Goal: Ask a question

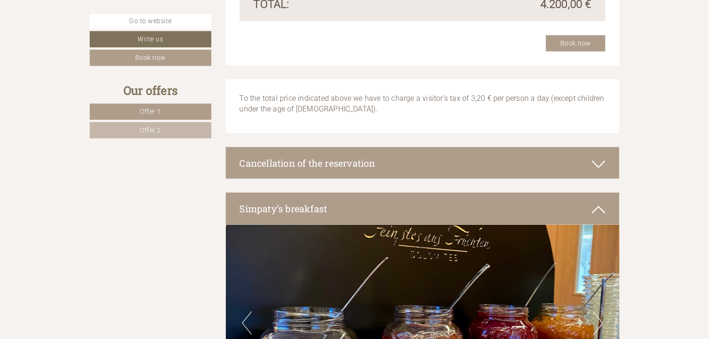
scroll to position [2277, 0]
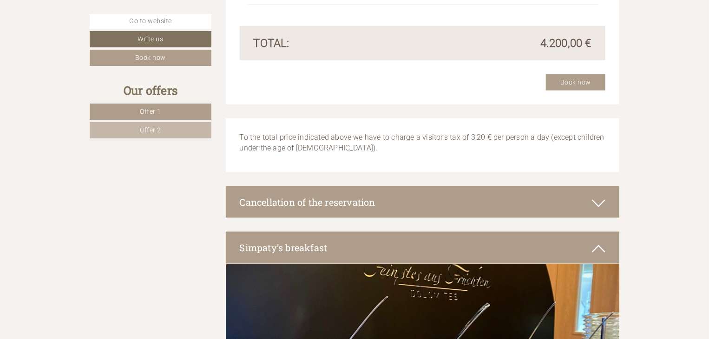
click at [602, 201] on icon at bounding box center [598, 204] width 13 height 16
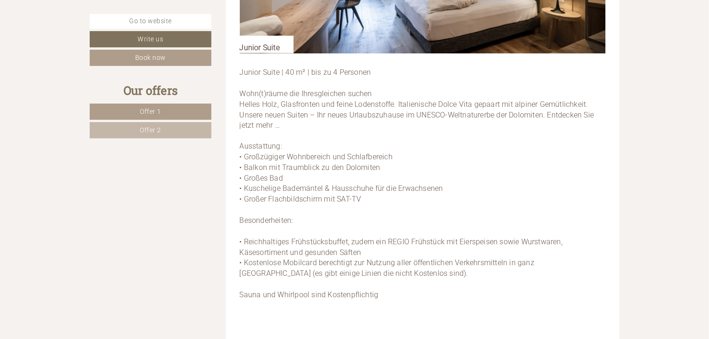
scroll to position [747, 0]
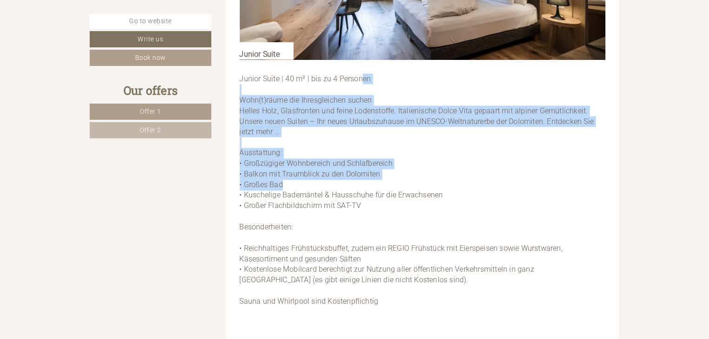
drag, startPoint x: 242, startPoint y: 79, endPoint x: 379, endPoint y: 186, distance: 173.5
click at [379, 186] on div "Junior Suite | 40 m² | bis zu 4 Personen Wohn(t)räume die Ihresgleichen suchen …" at bounding box center [423, 196] width 366 height 272
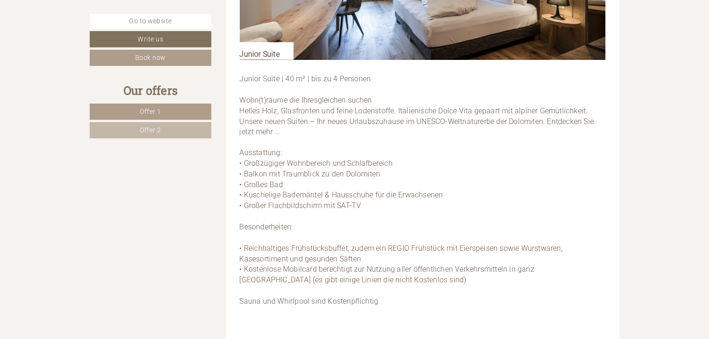
click at [237, 82] on div "Offer 1 from 2 Offer 1 7x Junior Suite 2 Persons: Suite Meal type: Breakfast Ar…" at bounding box center [423, 109] width 394 height 752
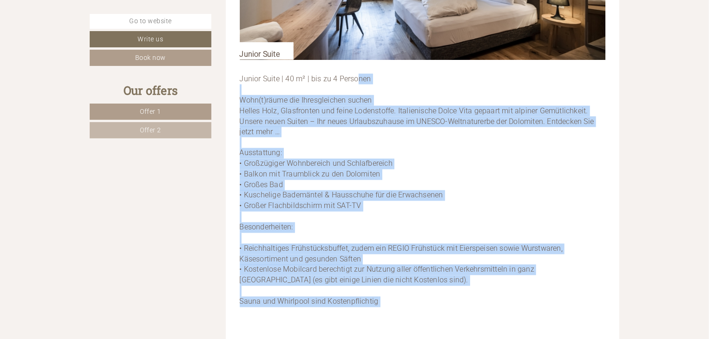
drag, startPoint x: 239, startPoint y: 77, endPoint x: 418, endPoint y: 309, distance: 292.9
click at [418, 309] on div "Offer 1 from 2 Offer 1 7x Junior Suite 2 Persons: Suite Meal type: Breakfast Ar…" at bounding box center [423, 109] width 394 height 752
copy div "Junior Suite | 40 m² | bis zu 4 Personen Wohn(t)räume die Ihresgleichen suchen …"
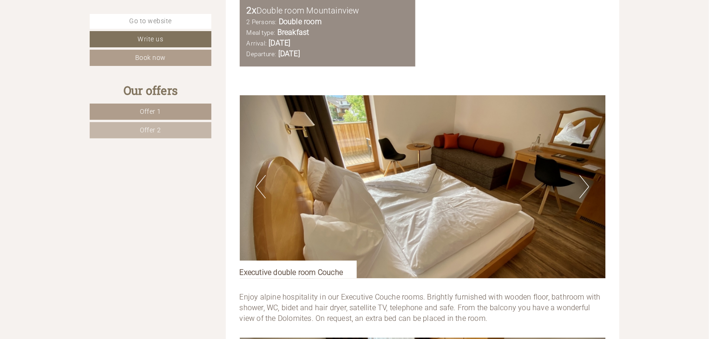
scroll to position [1438, 0]
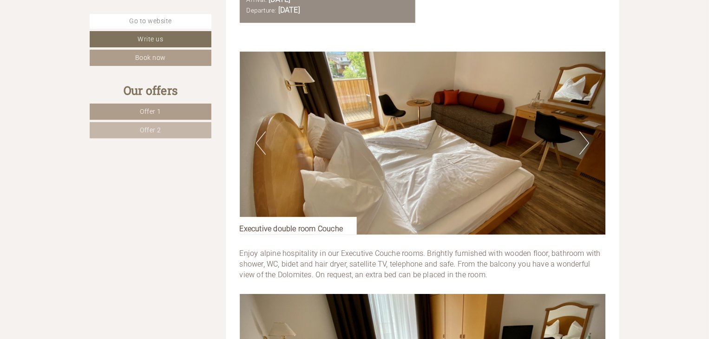
click at [584, 143] on button "Next" at bounding box center [585, 143] width 10 height 23
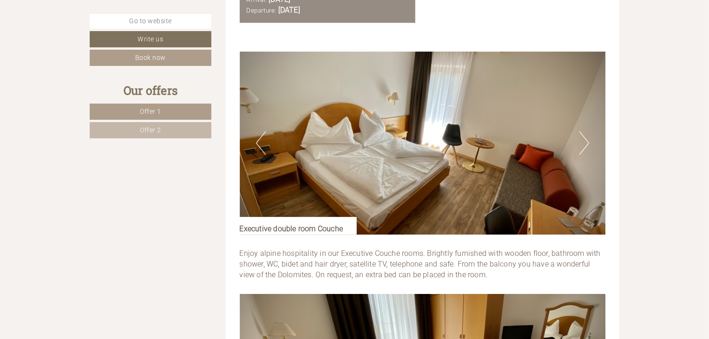
click at [584, 143] on button "Next" at bounding box center [585, 143] width 10 height 23
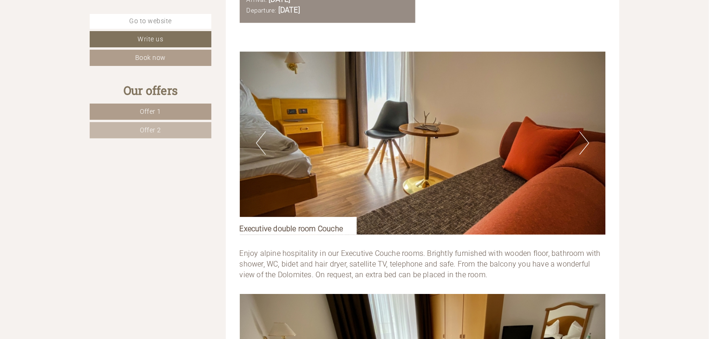
click at [584, 143] on button "Next" at bounding box center [585, 143] width 10 height 23
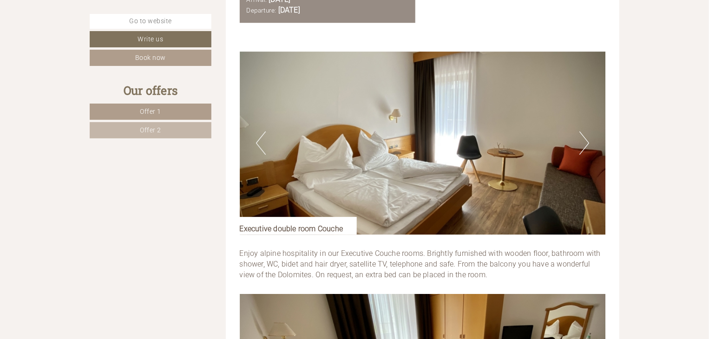
click at [584, 143] on button "Next" at bounding box center [585, 143] width 10 height 23
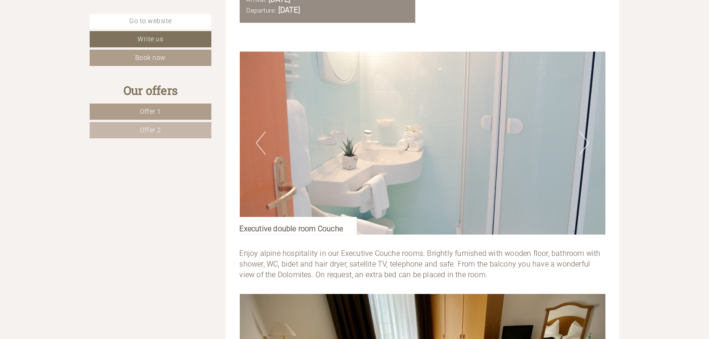
click at [584, 143] on button "Next" at bounding box center [585, 143] width 10 height 23
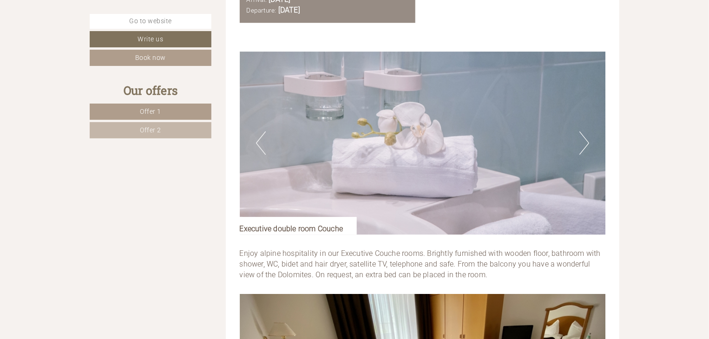
click at [584, 143] on button "Next" at bounding box center [585, 143] width 10 height 23
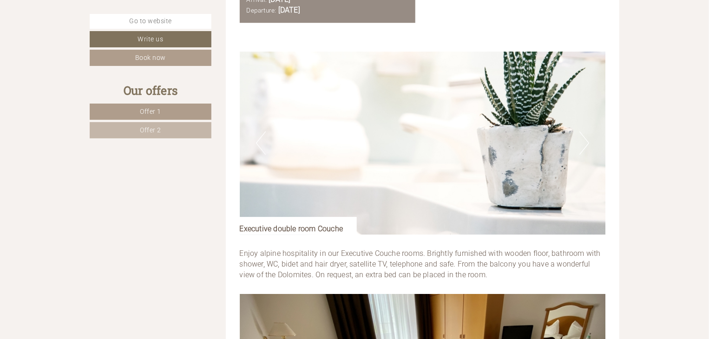
click at [584, 143] on button "Next" at bounding box center [585, 143] width 10 height 23
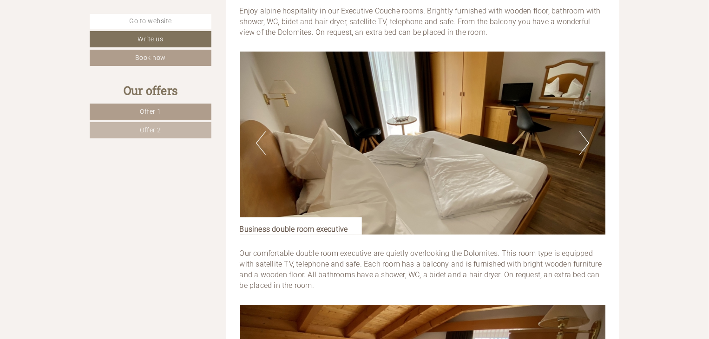
scroll to position [1693, 0]
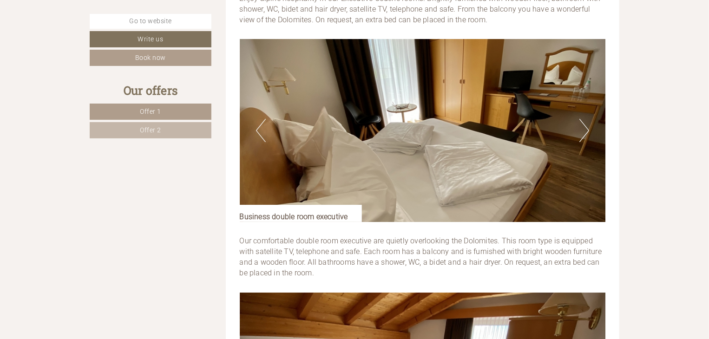
click at [584, 132] on button "Next" at bounding box center [585, 130] width 10 height 23
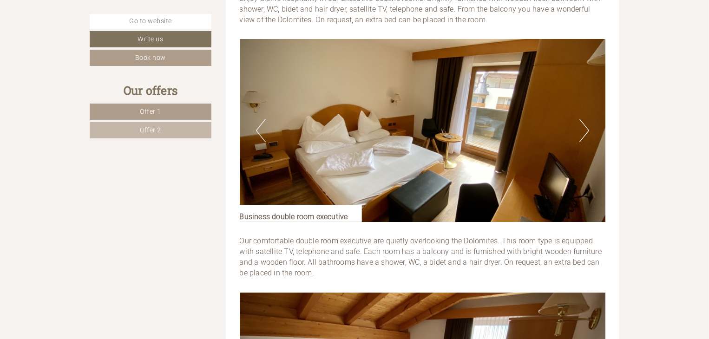
click at [584, 132] on button "Next" at bounding box center [585, 130] width 10 height 23
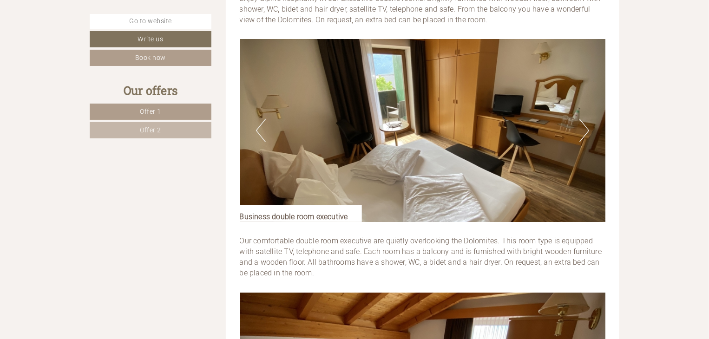
click at [584, 132] on button "Next" at bounding box center [585, 130] width 10 height 23
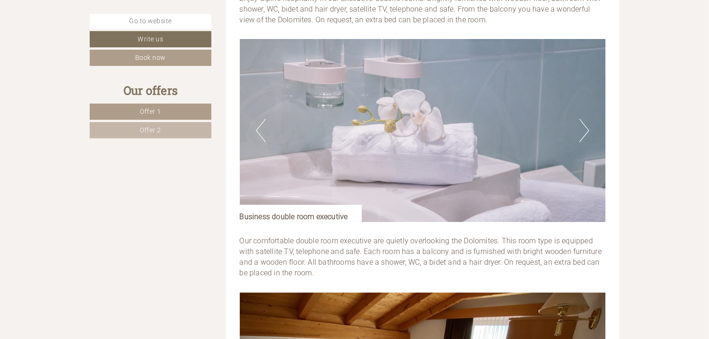
click at [584, 132] on button "Next" at bounding box center [585, 130] width 10 height 23
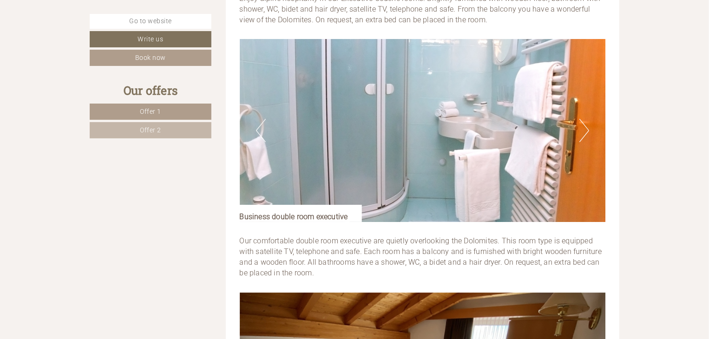
click at [584, 132] on button "Next" at bounding box center [585, 130] width 10 height 23
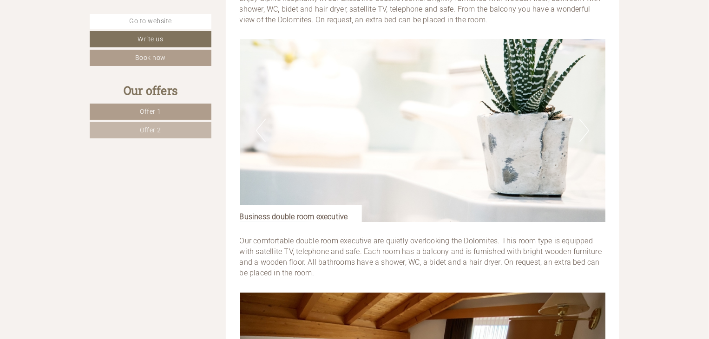
click at [584, 132] on button "Next" at bounding box center [585, 130] width 10 height 23
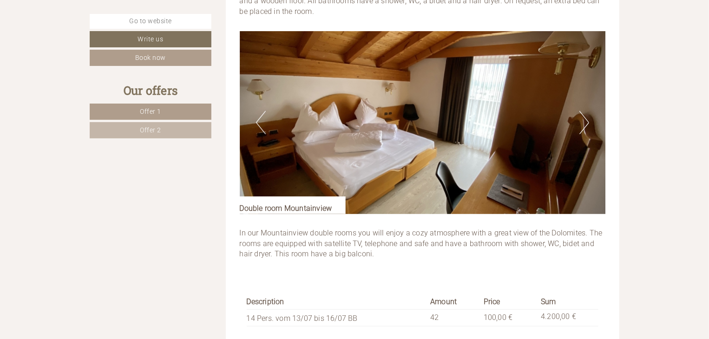
scroll to position [1973, 0]
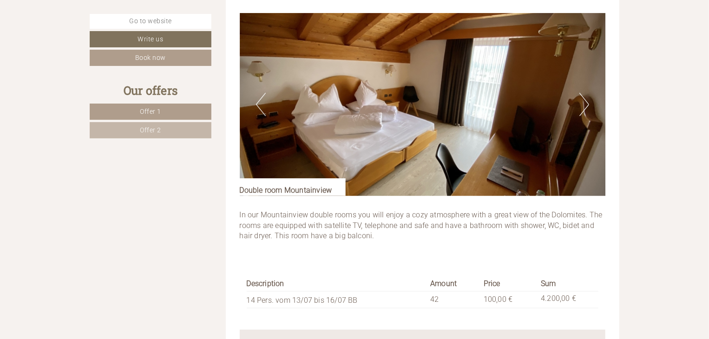
click at [588, 103] on button "Next" at bounding box center [585, 104] width 10 height 23
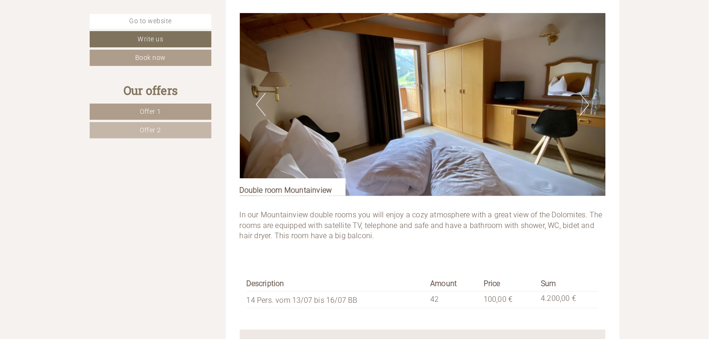
click at [588, 103] on button "Next" at bounding box center [585, 104] width 10 height 23
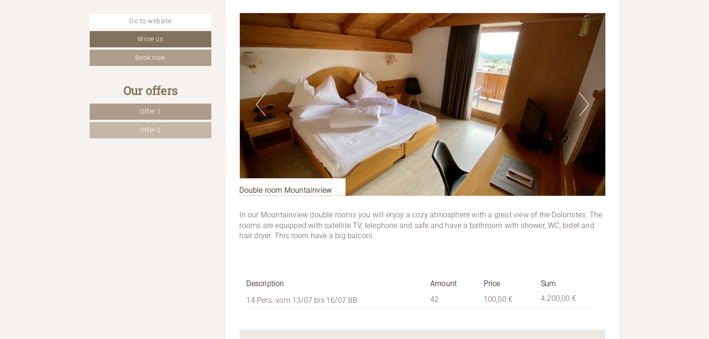
click at [588, 103] on button "Next" at bounding box center [585, 104] width 10 height 23
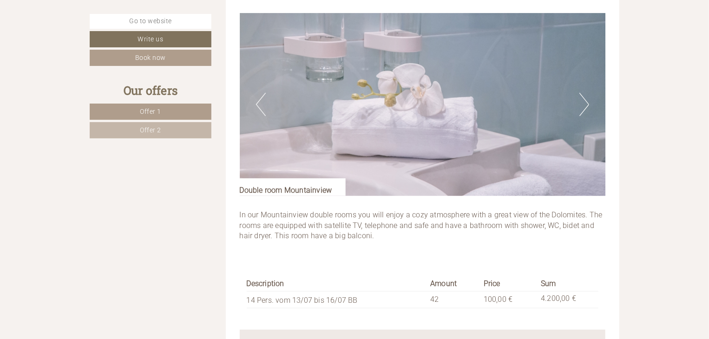
click at [588, 103] on button "Next" at bounding box center [585, 104] width 10 height 23
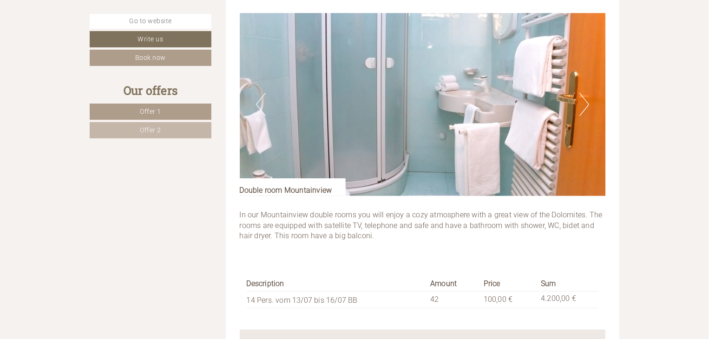
click at [588, 103] on button "Next" at bounding box center [585, 104] width 10 height 23
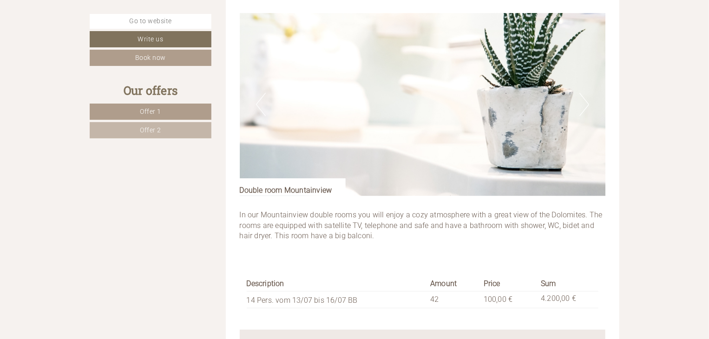
click at [588, 103] on button "Next" at bounding box center [585, 104] width 10 height 23
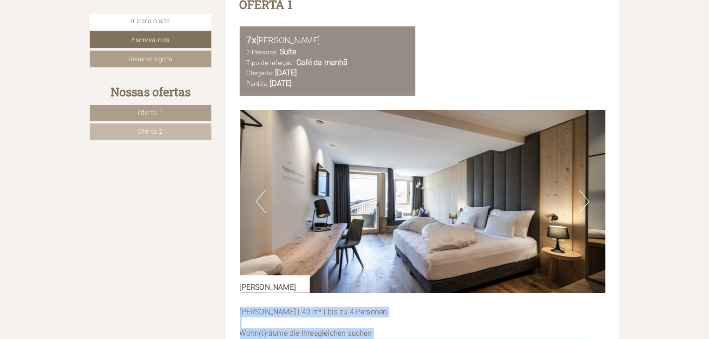
scroll to position [507, 0]
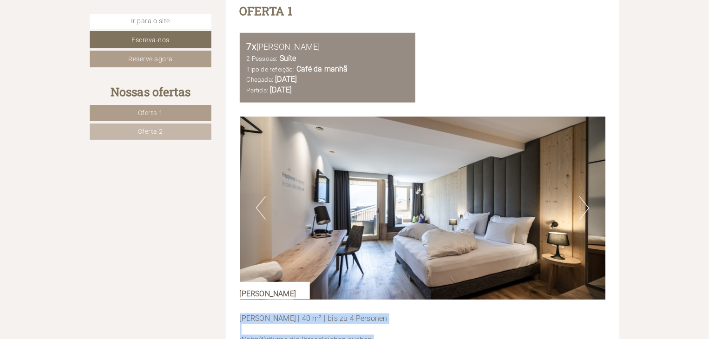
click at [586, 198] on button "Próximo" at bounding box center [585, 208] width 10 height 23
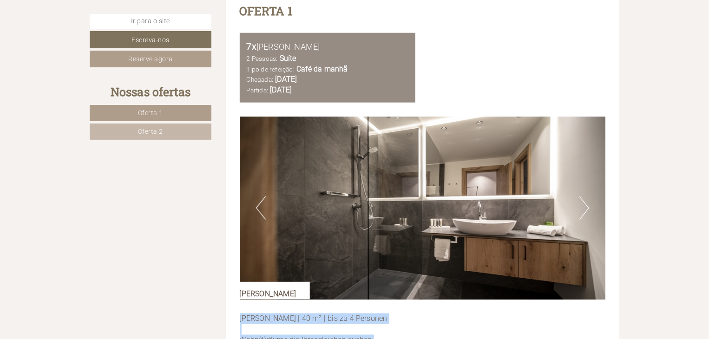
click at [586, 198] on button "Próximo" at bounding box center [585, 208] width 10 height 23
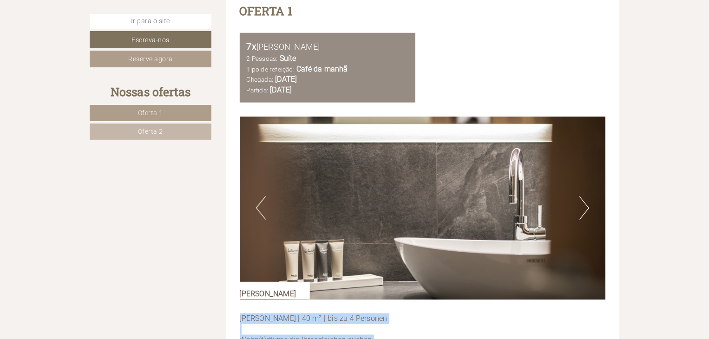
click at [586, 198] on button "Próximo" at bounding box center [585, 208] width 10 height 23
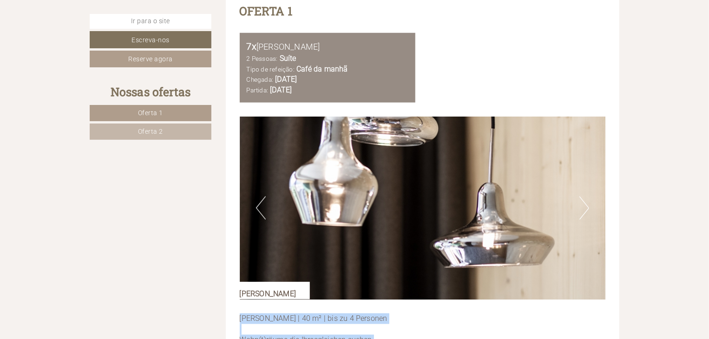
click at [586, 198] on button "Próximo" at bounding box center [585, 208] width 10 height 23
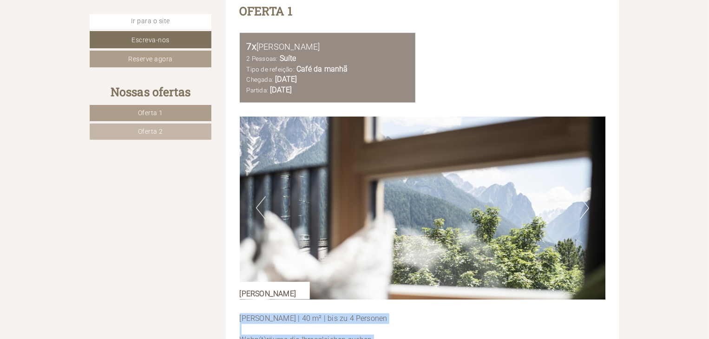
click at [586, 198] on button "Próximo" at bounding box center [585, 208] width 10 height 23
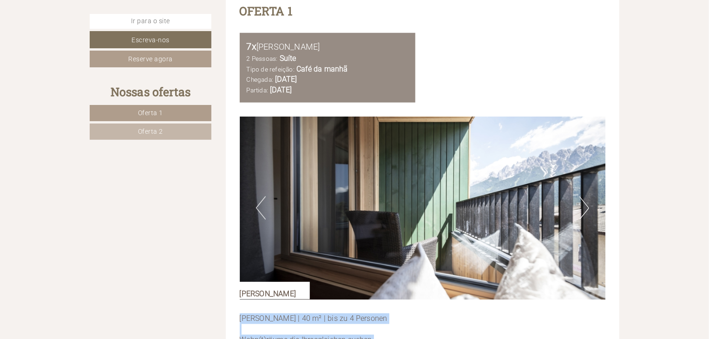
click at [586, 198] on button "Próximo" at bounding box center [585, 208] width 10 height 23
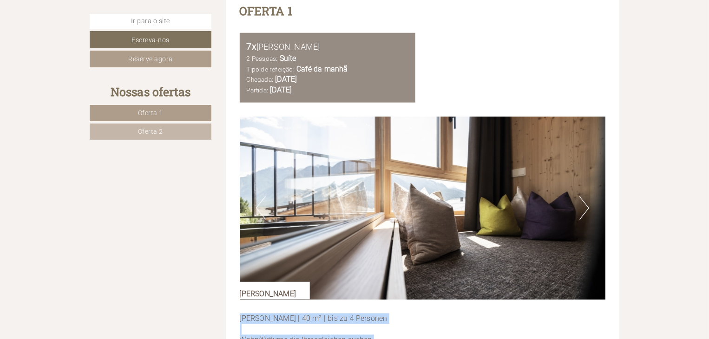
click at [586, 198] on button "Próximo" at bounding box center [585, 208] width 10 height 23
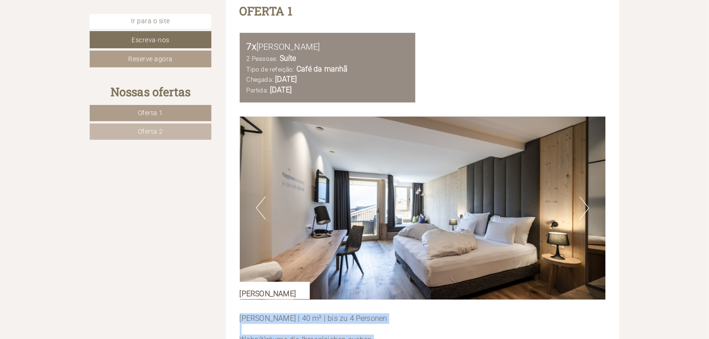
scroll to position [488, 0]
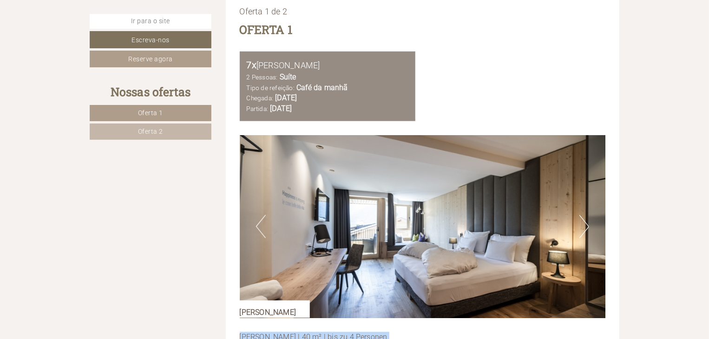
click at [582, 219] on button "Próximo" at bounding box center [585, 226] width 10 height 23
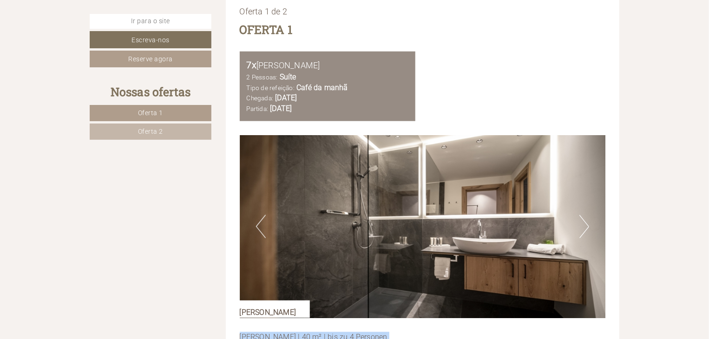
click at [582, 219] on button "Próximo" at bounding box center [585, 226] width 10 height 23
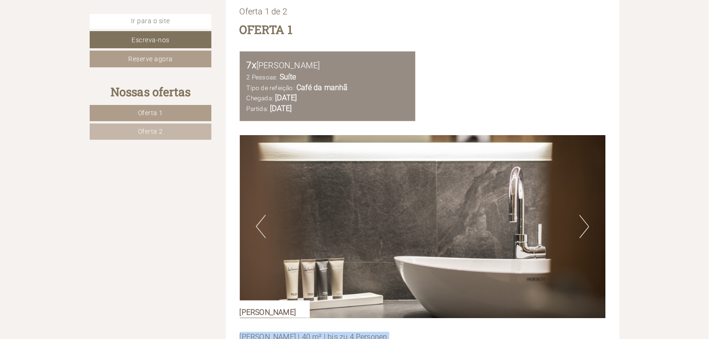
click at [582, 219] on button "Próximo" at bounding box center [585, 226] width 10 height 23
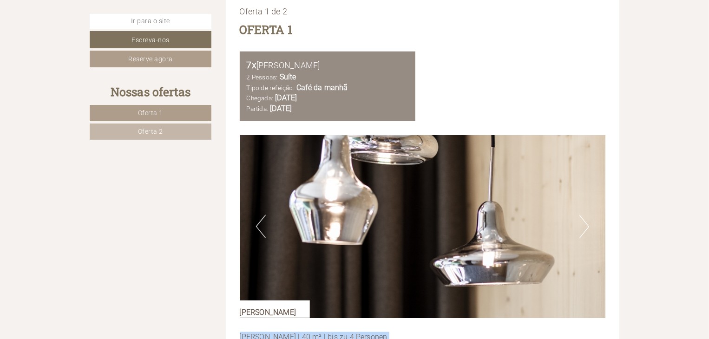
click at [582, 219] on button "Próximo" at bounding box center [585, 226] width 10 height 23
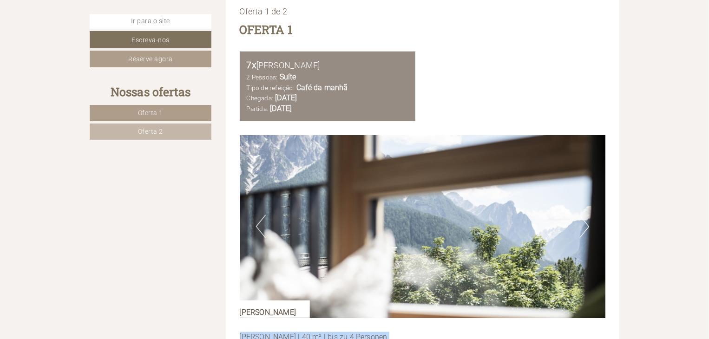
click at [582, 219] on button "Próximo" at bounding box center [585, 226] width 10 height 23
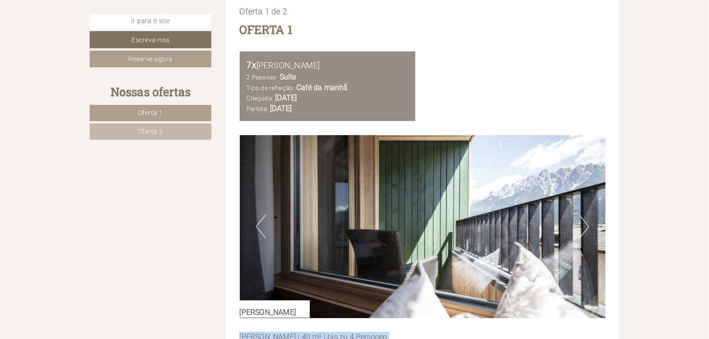
click at [582, 219] on button "Próximo" at bounding box center [585, 226] width 10 height 23
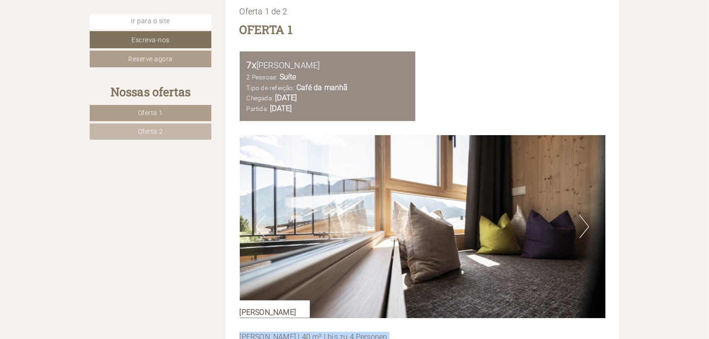
click at [582, 219] on button "Próximo" at bounding box center [585, 226] width 10 height 23
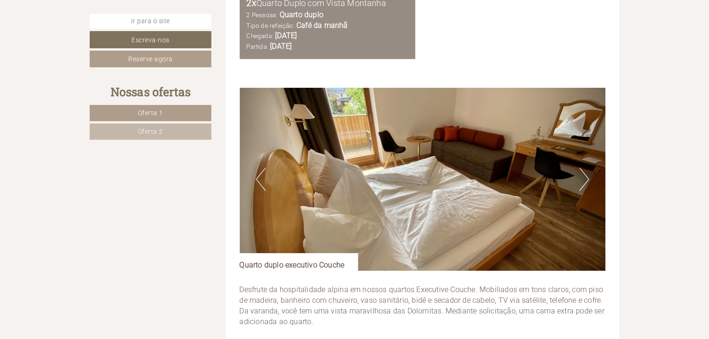
scroll to position [1433, 0]
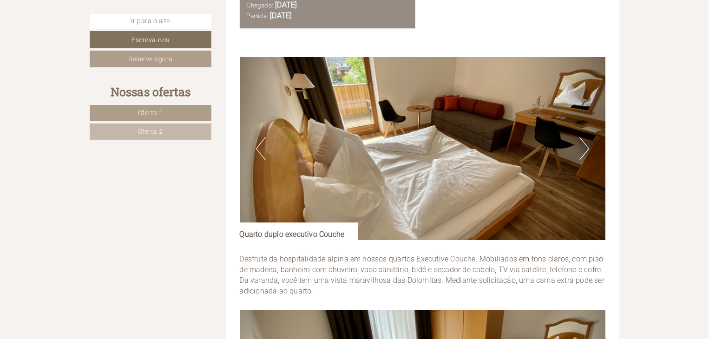
click at [585, 137] on button "Próximo" at bounding box center [585, 148] width 10 height 23
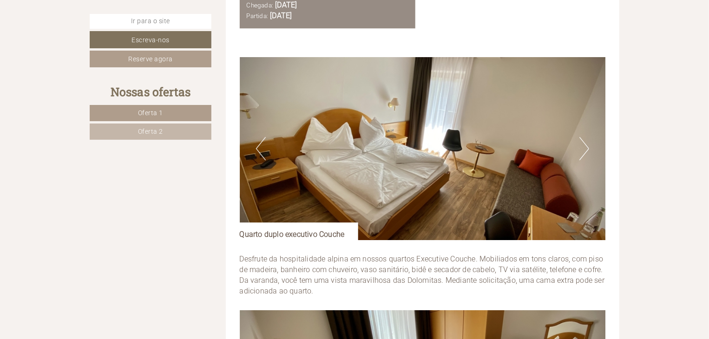
click at [585, 137] on button "Próximo" at bounding box center [585, 148] width 10 height 23
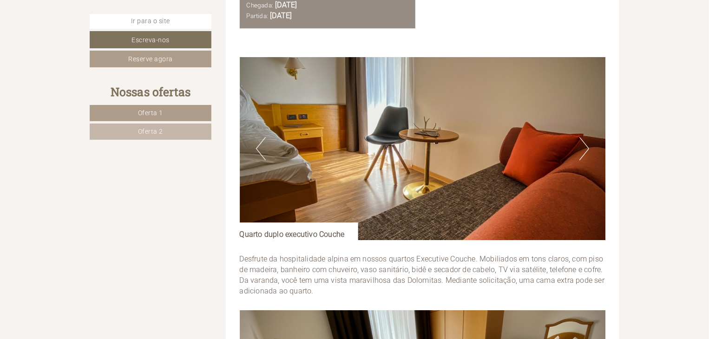
click at [585, 137] on button "Próximo" at bounding box center [585, 148] width 10 height 23
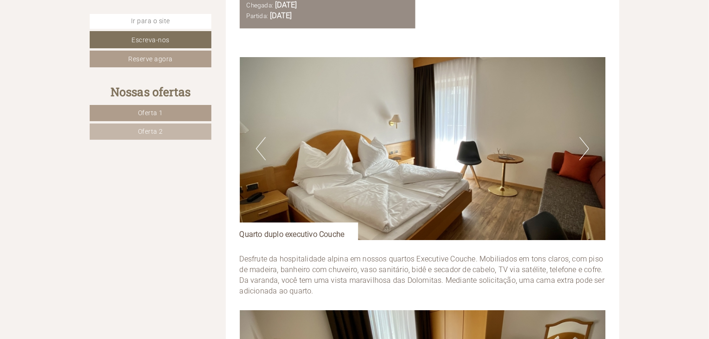
click at [585, 137] on button "Próximo" at bounding box center [585, 148] width 10 height 23
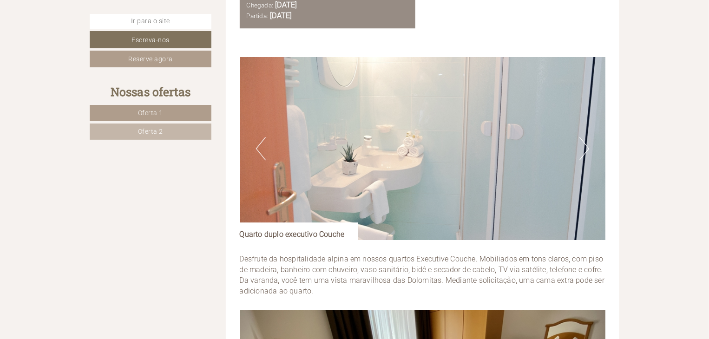
click at [585, 137] on button "Próximo" at bounding box center [585, 148] width 10 height 23
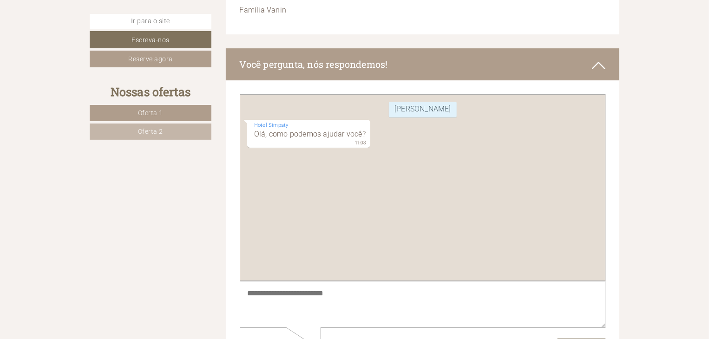
scroll to position [5114, 0]
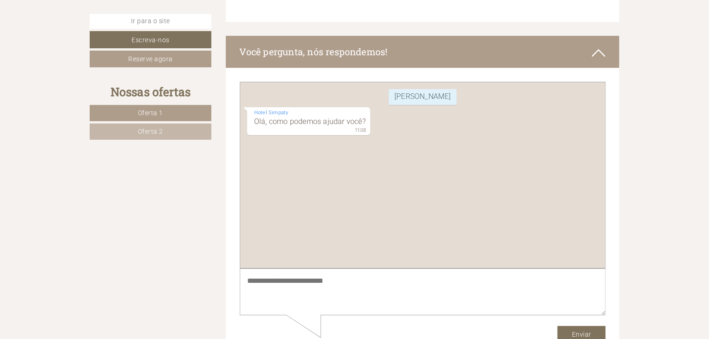
click at [382, 281] on textarea at bounding box center [422, 291] width 366 height 47
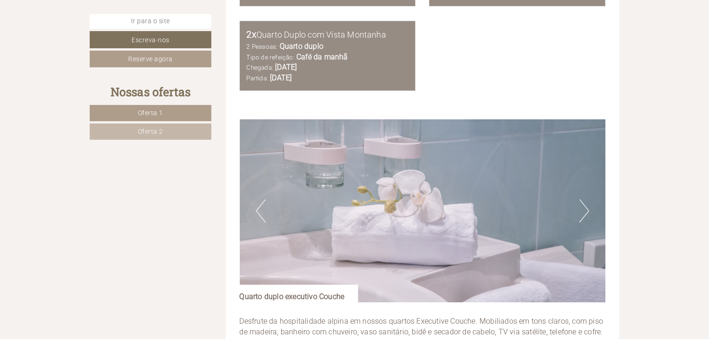
scroll to position [1464, 0]
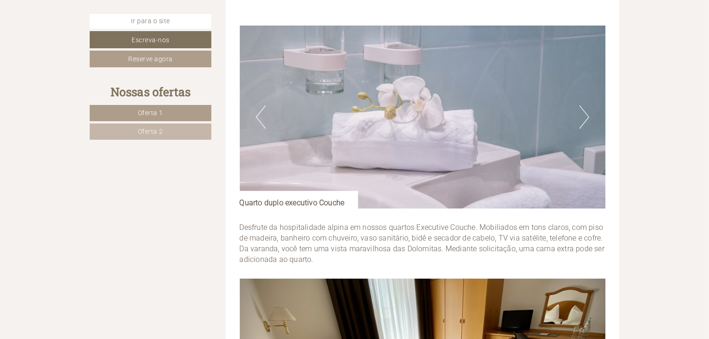
click at [583, 113] on button "Próximo" at bounding box center [585, 117] width 10 height 23
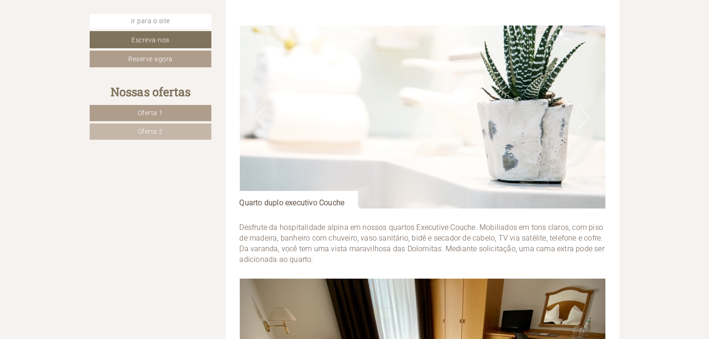
click at [583, 113] on button "Próximo" at bounding box center [585, 117] width 10 height 23
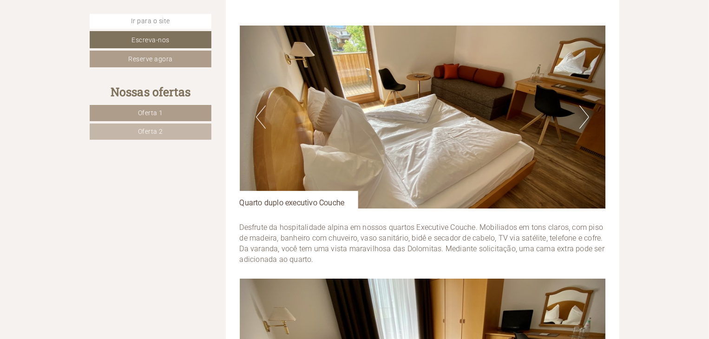
click at [583, 113] on button "Próximo" at bounding box center [585, 117] width 10 height 23
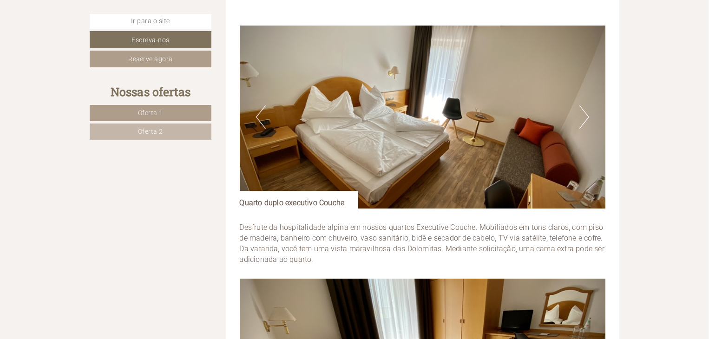
click at [583, 113] on button "Próximo" at bounding box center [585, 117] width 10 height 23
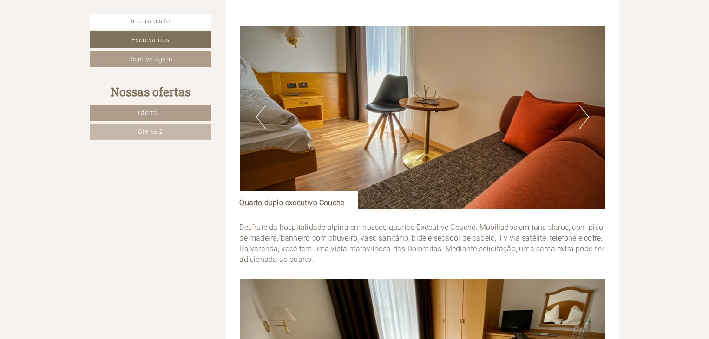
click at [583, 113] on button "Próximo" at bounding box center [585, 117] width 10 height 23
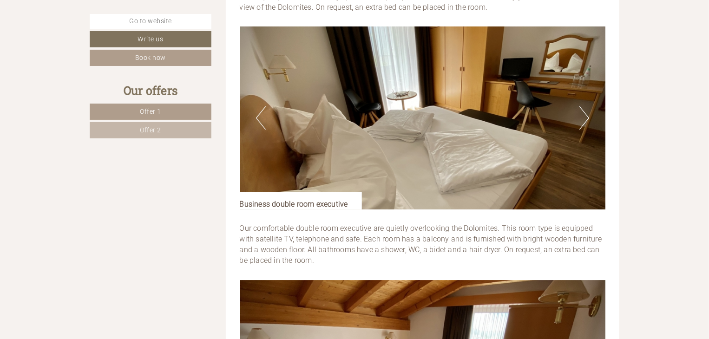
scroll to position [1693, 0]
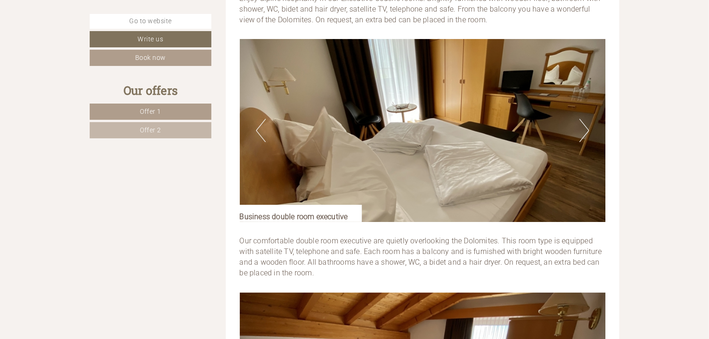
click at [582, 127] on button "Next" at bounding box center [585, 130] width 10 height 23
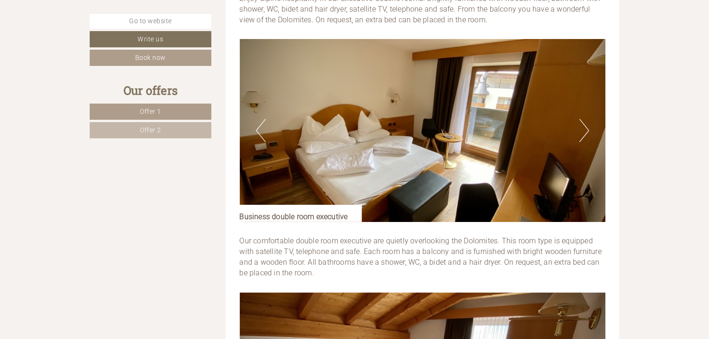
click at [582, 127] on button "Next" at bounding box center [585, 130] width 10 height 23
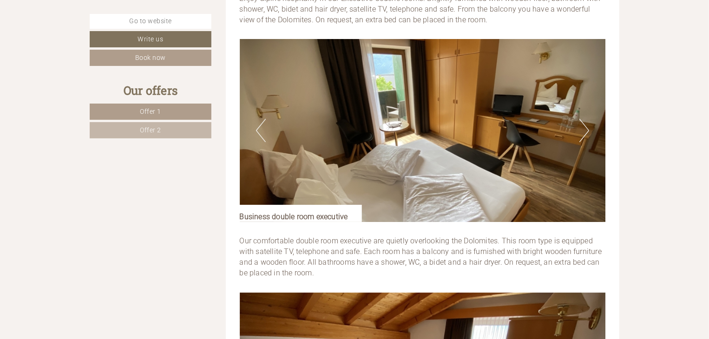
click at [582, 127] on button "Next" at bounding box center [585, 130] width 10 height 23
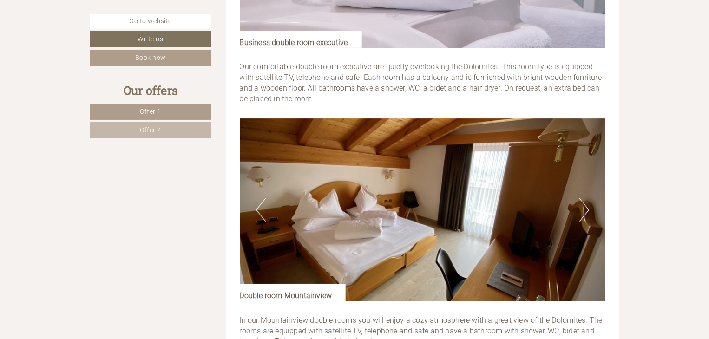
scroll to position [1935, 0]
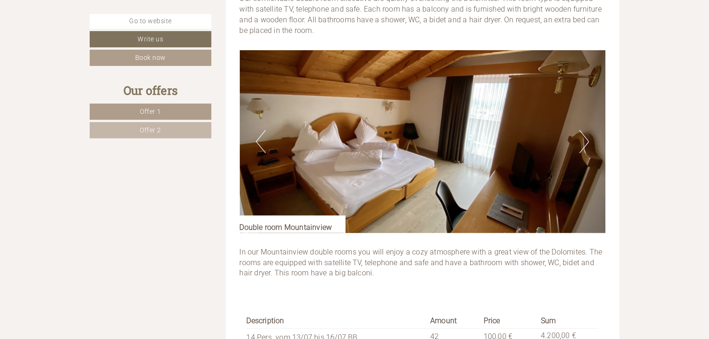
click at [588, 141] on button "Next" at bounding box center [585, 141] width 10 height 23
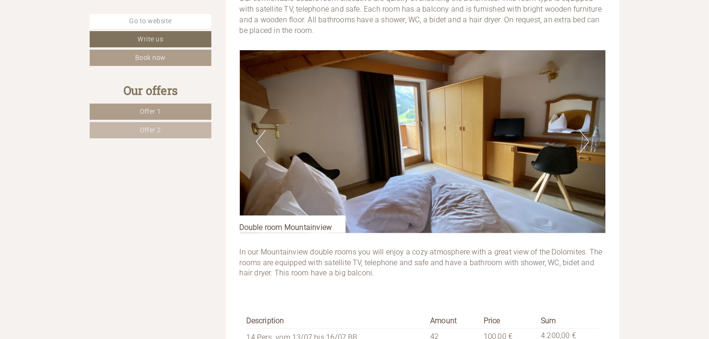
click at [588, 141] on button "Next" at bounding box center [585, 141] width 10 height 23
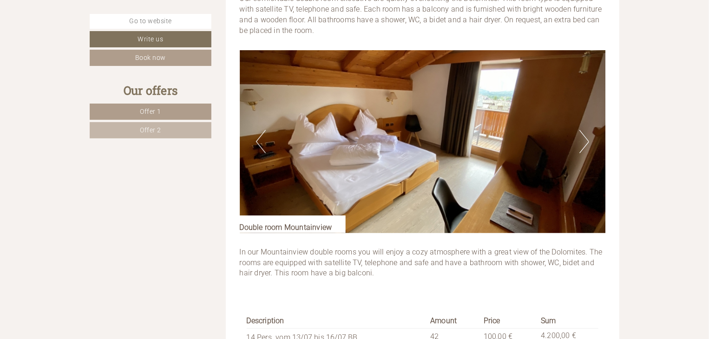
click at [588, 141] on button "Next" at bounding box center [585, 141] width 10 height 23
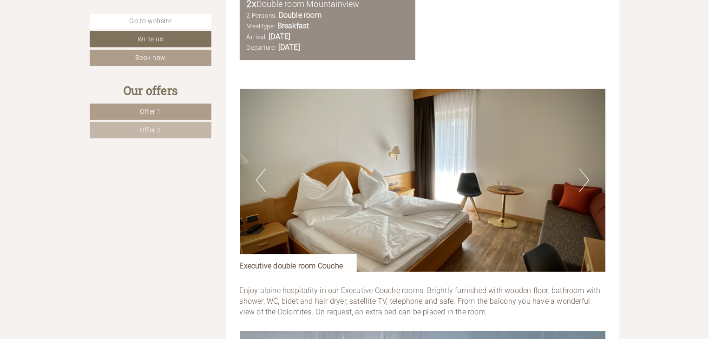
scroll to position [1506, 0]
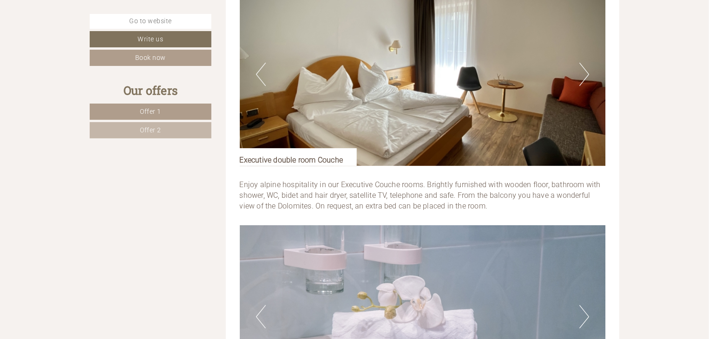
click at [587, 76] on button "Next" at bounding box center [585, 74] width 10 height 23
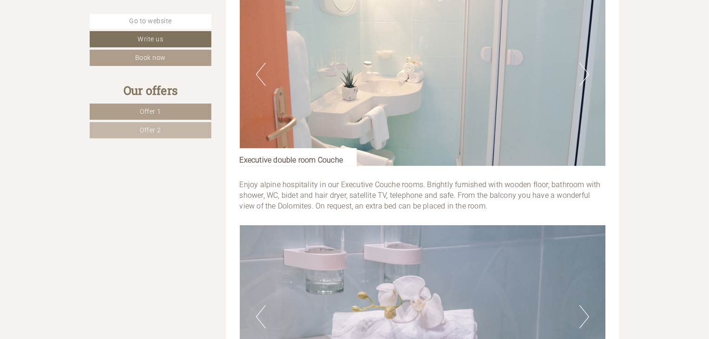
click at [587, 76] on button "Next" at bounding box center [585, 74] width 10 height 23
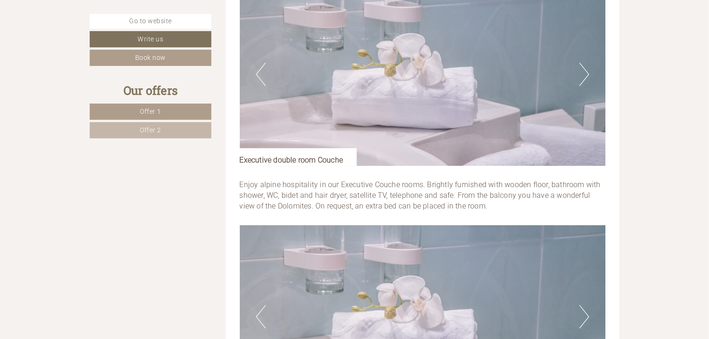
click at [587, 76] on button "Next" at bounding box center [585, 74] width 10 height 23
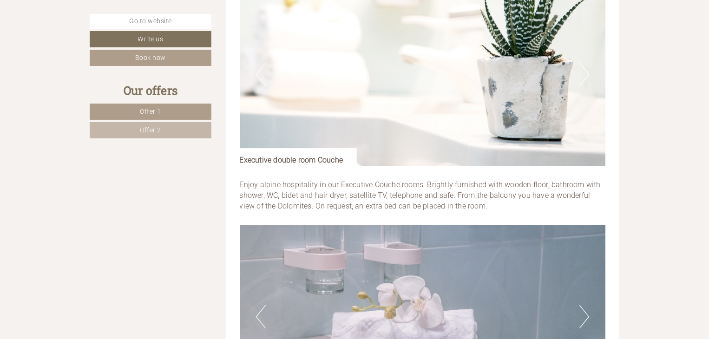
click at [587, 76] on button "Next" at bounding box center [585, 74] width 10 height 23
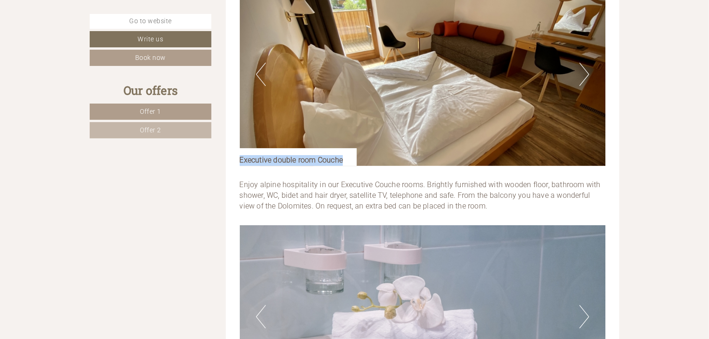
drag, startPoint x: 344, startPoint y: 162, endPoint x: 238, endPoint y: 160, distance: 106.0
click at [238, 160] on div "Offer 2 from 2 Offer 2 2x Executive double room Couche 2 Persons: Double room M…" at bounding box center [423, 308] width 394 height 1136
copy div "Executive double room Couche"
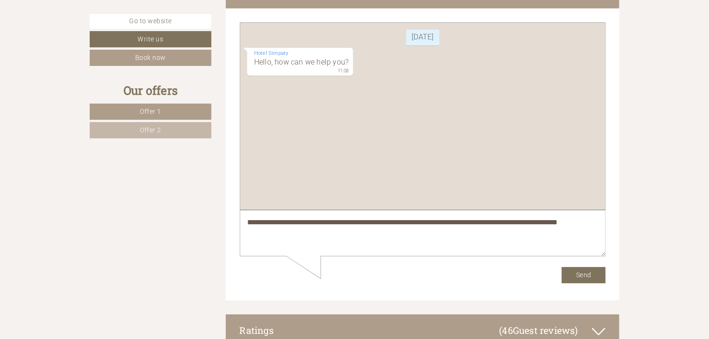
scroll to position [5141, 0]
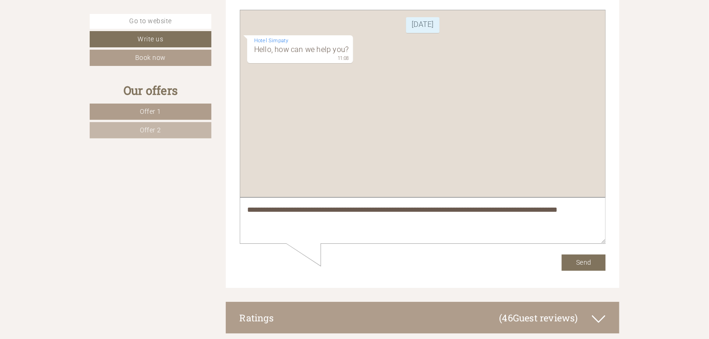
click at [592, 216] on textarea "**********" at bounding box center [422, 220] width 366 height 47
paste textarea "**********"
type textarea "**********"
click at [582, 263] on button "Send" at bounding box center [584, 262] width 44 height 16
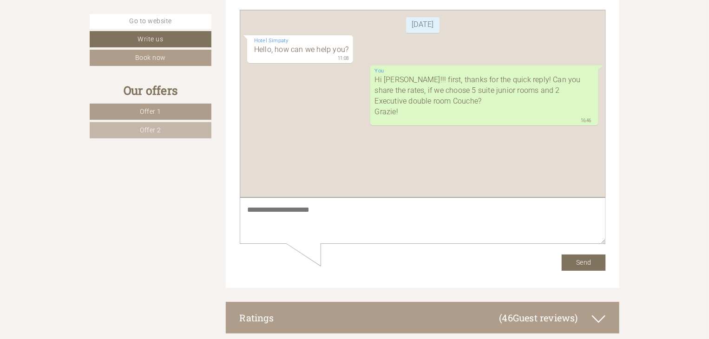
click at [177, 129] on link "Offer 2" at bounding box center [151, 130] width 122 height 16
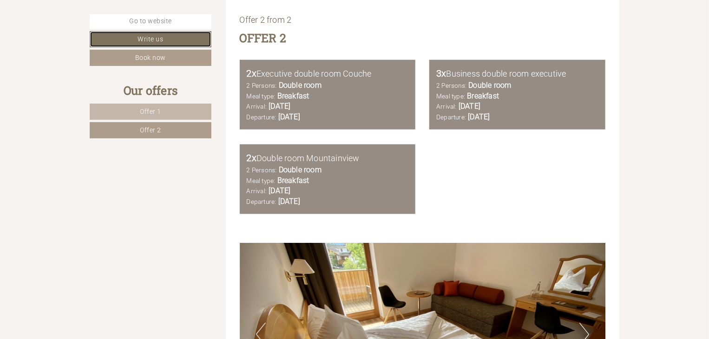
click at [163, 34] on link "Write us" at bounding box center [151, 39] width 122 height 16
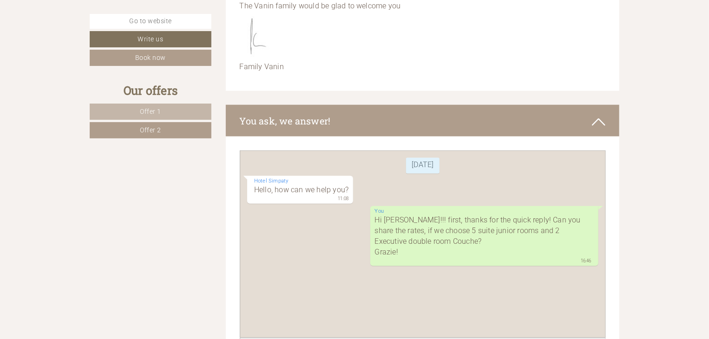
scroll to position [4340, 0]
